Goal: Task Accomplishment & Management: Use online tool/utility

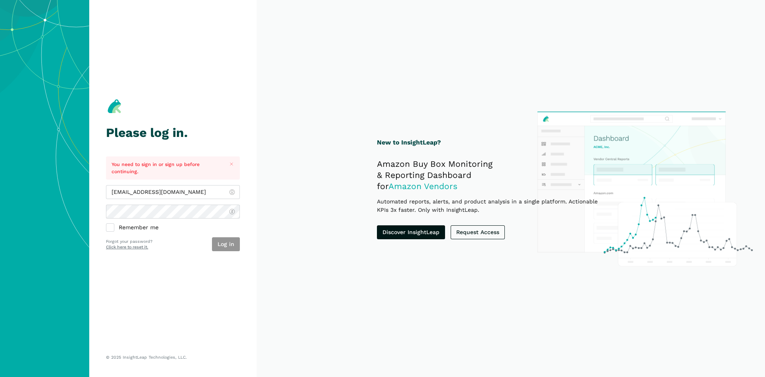
type input "[EMAIL_ADDRESS][DOMAIN_NAME]"
click at [234, 244] on button "Log in" at bounding box center [226, 244] width 28 height 14
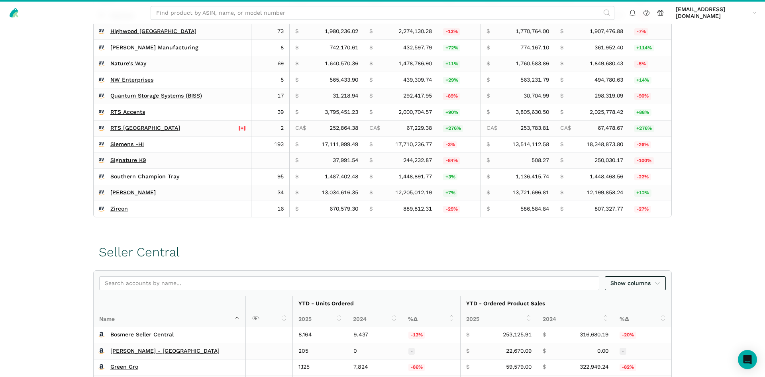
scroll to position [244, 0]
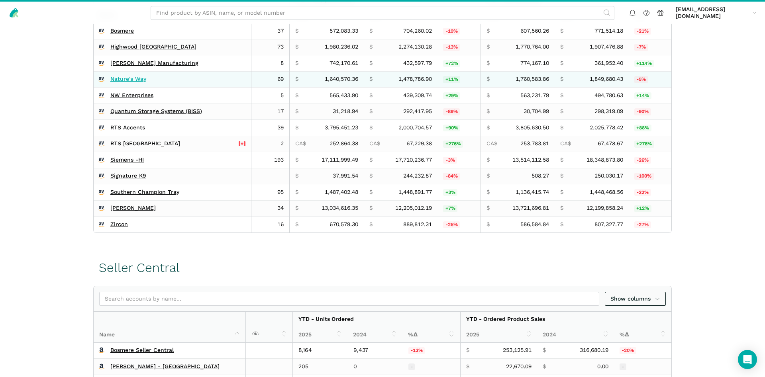
click at [130, 81] on link "Nature's Way" at bounding box center [128, 79] width 36 height 7
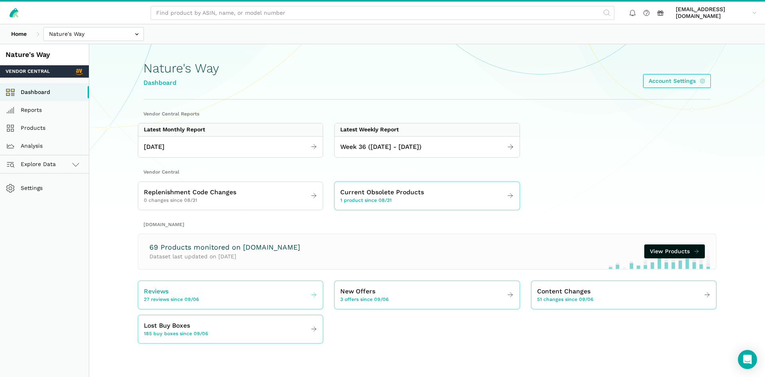
click at [204, 301] on link "Reviews 27 reviews since 09/06" at bounding box center [230, 295] width 184 height 22
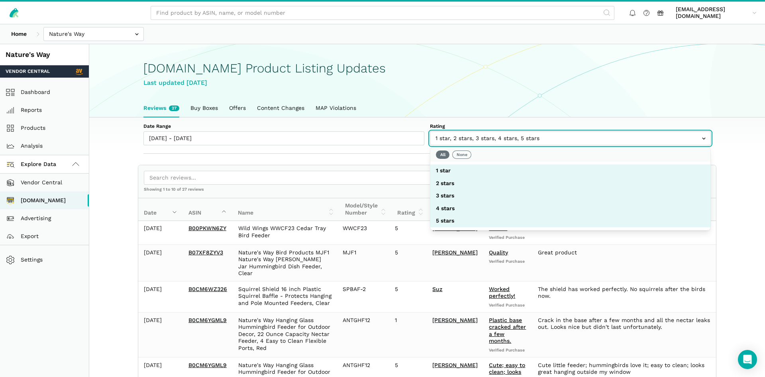
click at [482, 132] on input "text" at bounding box center [570, 138] width 281 height 14
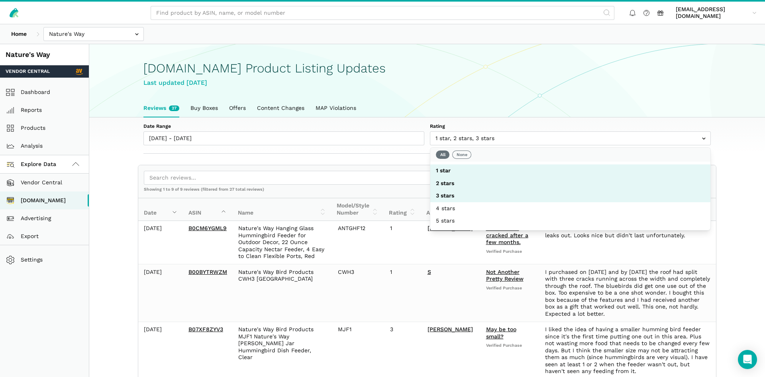
click at [497, 77] on div "[DOMAIN_NAME] Product Listing Updates Last updated [DATE]" at bounding box center [426, 72] width 567 height 55
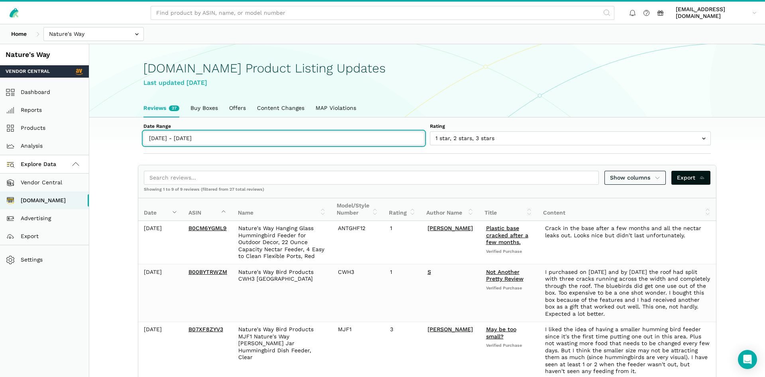
type input "[DATE]"
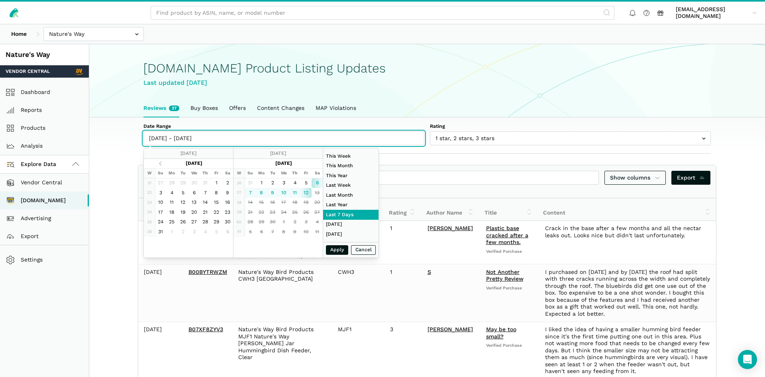
click at [178, 143] on input "[DATE] - [DATE]" at bounding box center [283, 138] width 281 height 14
type input "[DATE]"
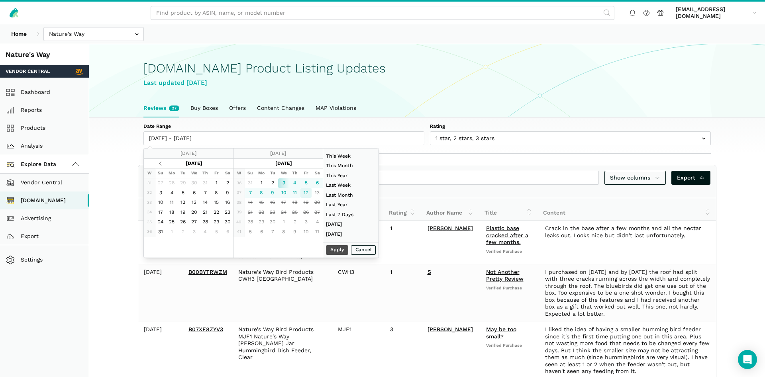
type input "09/12/2025"
type input "07/01/2025"
type input "07/31/2025"
type input "09/03/2025"
type input "09/12/2025"
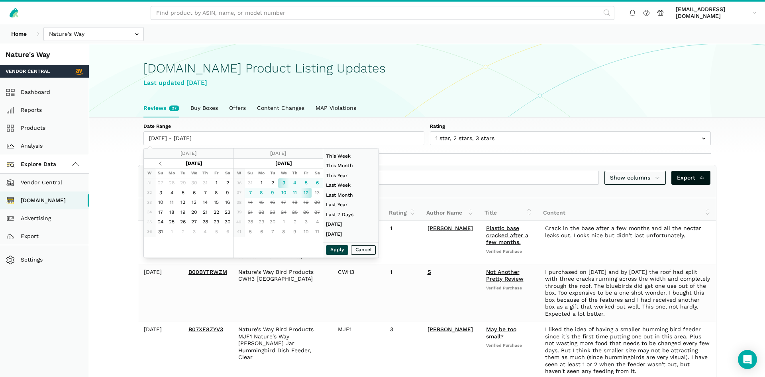
click at [334, 247] on button "Apply" at bounding box center [337, 250] width 22 height 10
type input "09/03/2025 - 09/12/2025"
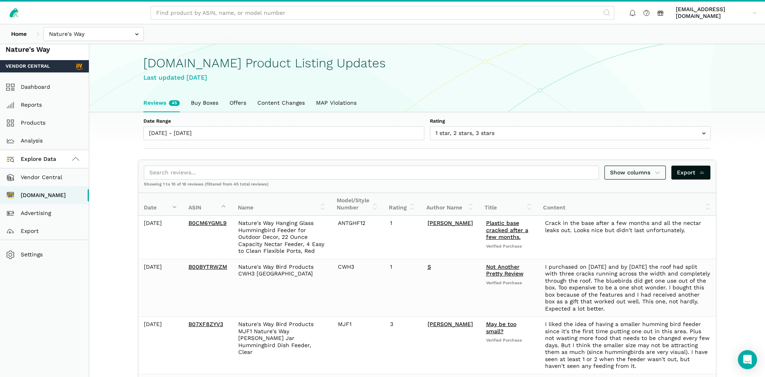
scroll to position [353, 0]
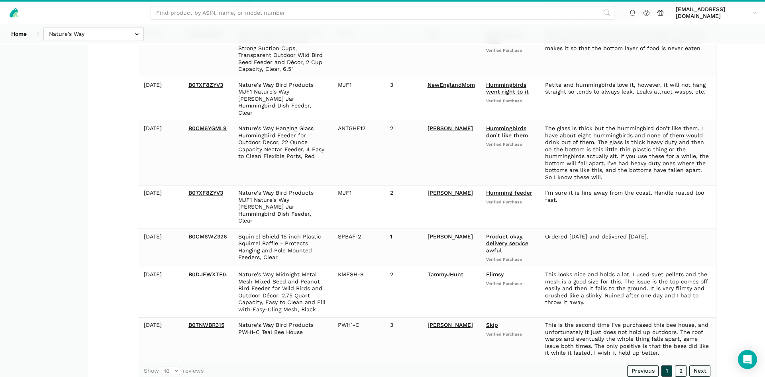
click at [671, 366] on link "1" at bounding box center [666, 371] width 11 height 11
click at [676, 366] on link "2" at bounding box center [681, 371] width 12 height 11
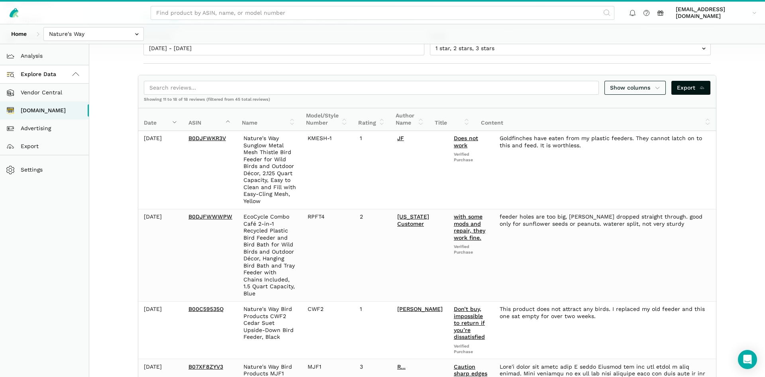
scroll to position [0, 0]
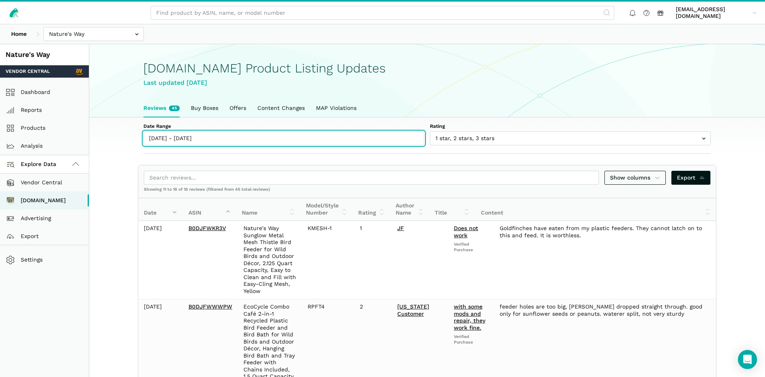
click at [177, 135] on input "09/03/2025 - 09/12/2025" at bounding box center [283, 138] width 281 height 14
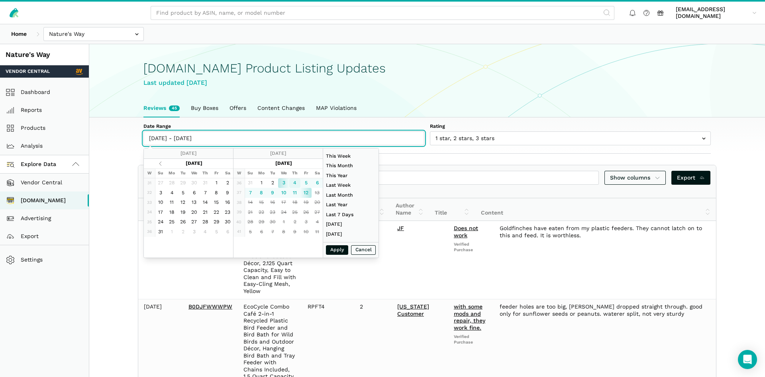
type input "09/04/2025"
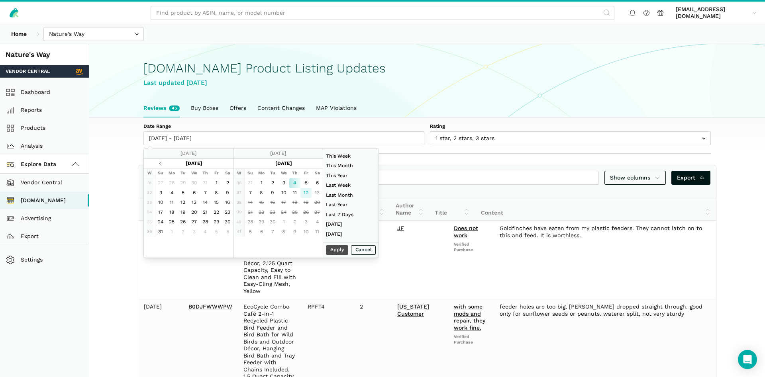
type input "09/12/2025"
type input "08/01/2025"
type input "08/31/2025"
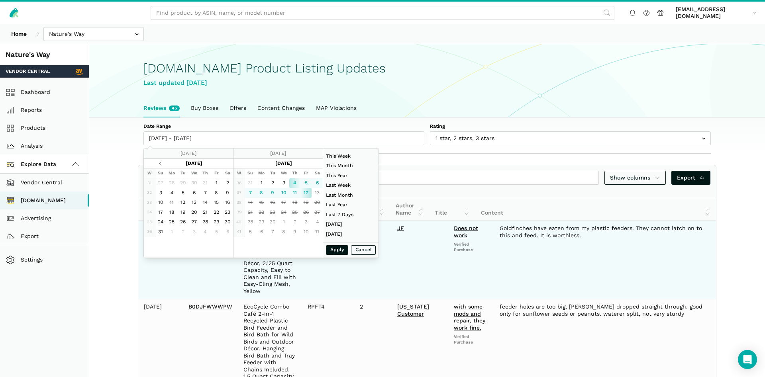
type input "01/01/2024"
type input "12/31/2024"
type input "09/04/2025"
type input "09/12/2025"
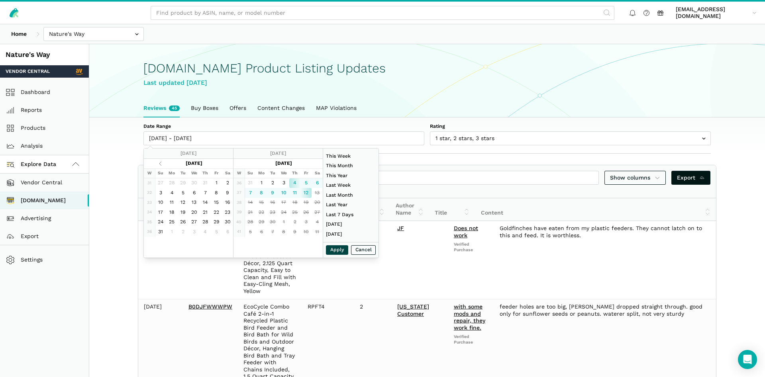
click at [339, 252] on button "Apply" at bounding box center [337, 250] width 22 height 10
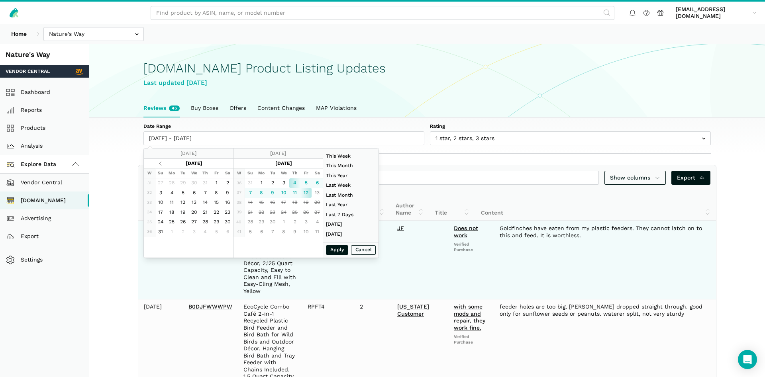
type input "09/04/2025 - 09/12/2025"
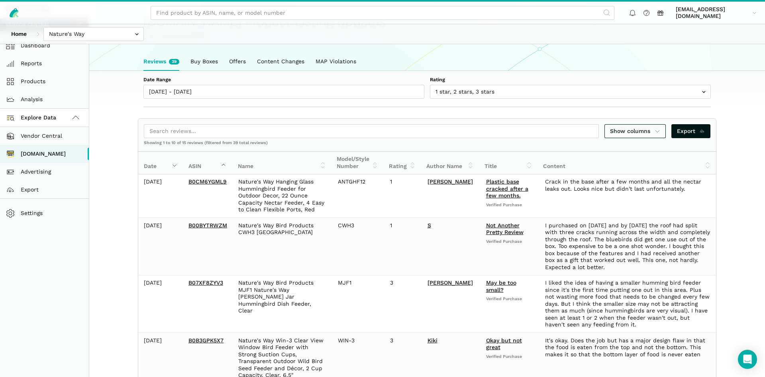
scroll to position [28, 0]
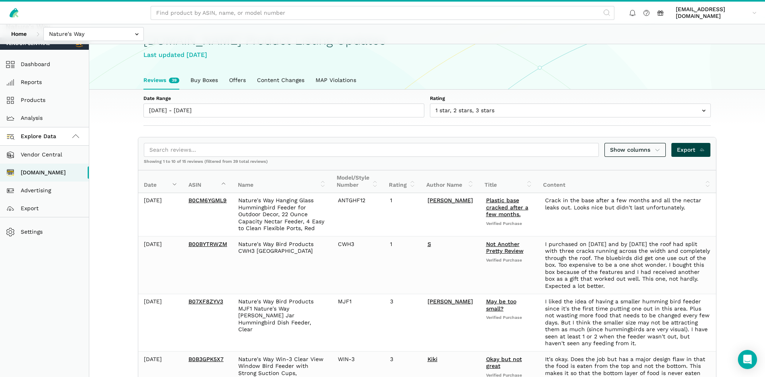
click at [697, 150] on span "Export" at bounding box center [691, 150] width 28 height 8
